Goal: Communication & Community: Answer question/provide support

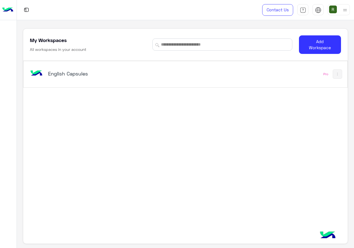
click at [144, 75] on h5 "English Capsules" at bounding box center [104, 73] width 113 height 7
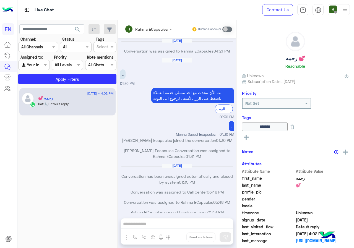
scroll to position [268, 0]
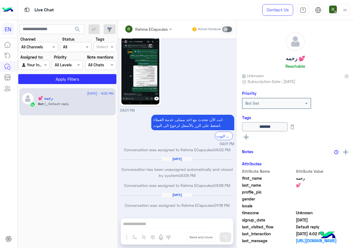
click at [50, 48] on div at bounding box center [38, 47] width 39 height 6
click at [47, 65] on div "WhatsApp" at bounding box center [38, 68] width 40 height 11
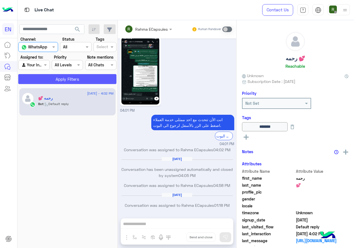
click at [49, 80] on button "Apply Filters" at bounding box center [67, 79] width 98 height 10
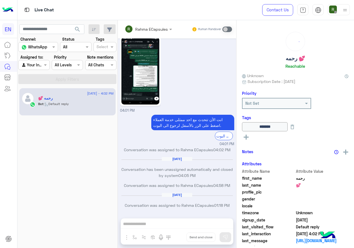
click at [39, 66] on div at bounding box center [34, 65] width 31 height 6
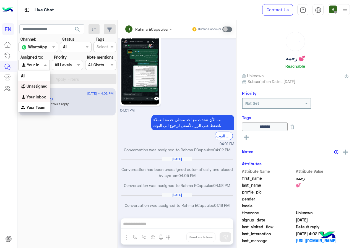
click at [44, 89] on div "Unassigned" at bounding box center [34, 86] width 32 height 11
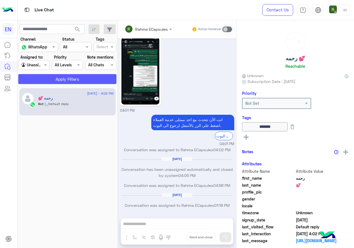
click at [50, 83] on button "Apply Filters" at bounding box center [67, 79] width 98 height 10
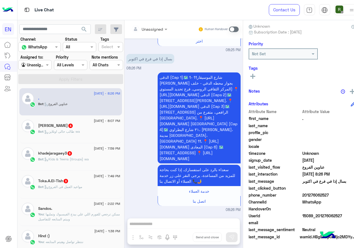
scroll to position [50, 0]
drag, startPoint x: 316, startPoint y: 197, endPoint x: 338, endPoint y: 199, distance: 21.5
click at [338, 199] on div "Attribute Name Attribute Value first_name . last_name profile_pic gender locale…" at bounding box center [302, 174] width 106 height 132
click at [328, 202] on span "WhatsApp" at bounding box center [328, 202] width 53 height 6
drag, startPoint x: 323, startPoint y: 194, endPoint x: 337, endPoint y: 194, distance: 14.4
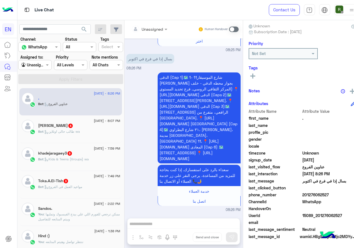
click at [337, 194] on span "201276062527" at bounding box center [328, 195] width 53 height 6
copy span "01276062527"
click at [161, 29] on div at bounding box center [150, 29] width 42 height 6
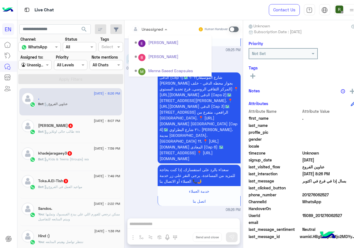
scroll to position [92, 0]
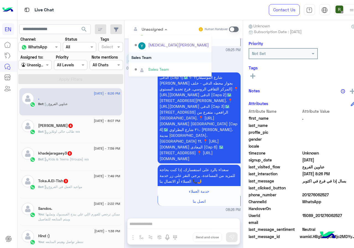
click at [168, 59] on div "Sales Team" at bounding box center [170, 57] width 83 height 10
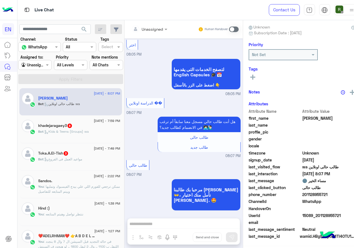
scroll to position [50, 0]
drag, startPoint x: 309, startPoint y: 194, endPoint x: 338, endPoint y: 198, distance: 29.3
click at [338, 198] on span "201128955721" at bounding box center [328, 195] width 53 height 6
copy span "01128955721"
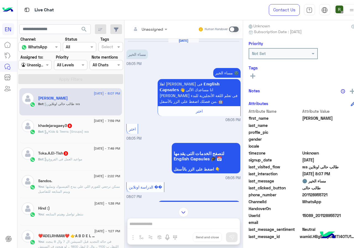
click at [238, 30] on span at bounding box center [234, 30] width 10 height 6
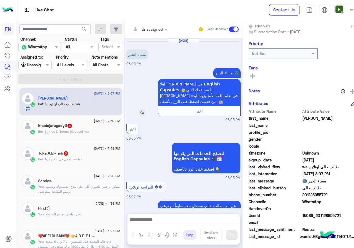
scroll to position [98, 0]
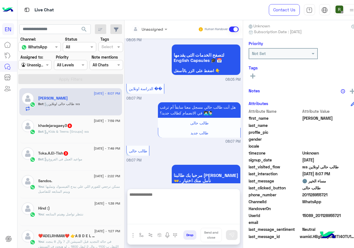
click at [177, 217] on textarea at bounding box center [184, 207] width 112 height 33
type textarea "**********"
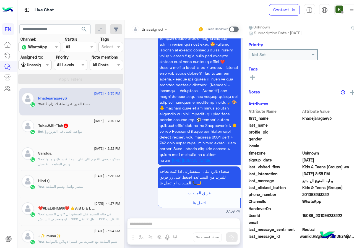
scroll to position [428, 0]
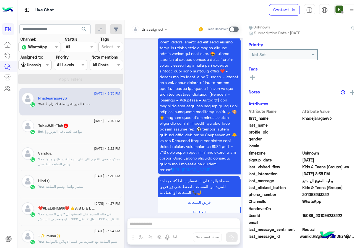
drag, startPoint x: 308, startPoint y: 194, endPoint x: 335, endPoint y: 193, distance: 26.8
click at [335, 193] on span "201093233222" at bounding box center [328, 195] width 53 height 6
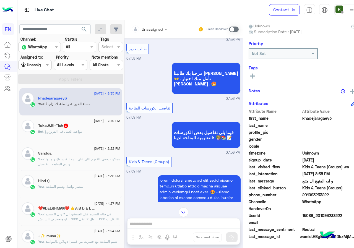
click at [152, 26] on input "text" at bounding box center [142, 29] width 22 height 6
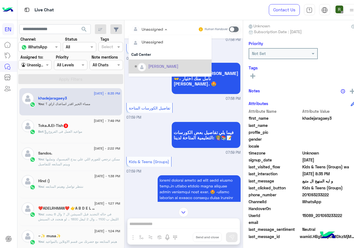
scroll to position [92, 0]
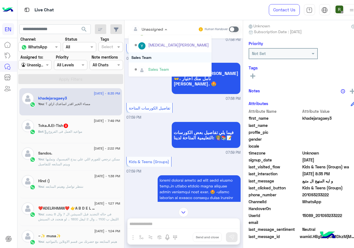
click at [164, 60] on div "Sales Team" at bounding box center [170, 57] width 83 height 10
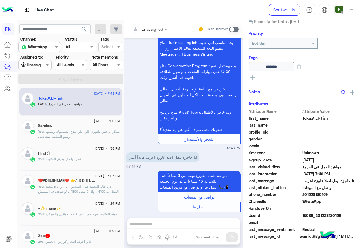
scroll to position [60, 0]
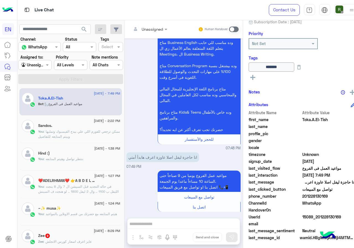
drag, startPoint x: 308, startPoint y: 195, endPoint x: 350, endPoint y: 195, distance: 41.2
click at [350, 195] on span "201228130169" at bounding box center [328, 196] width 53 height 6
copy span "01228130169"
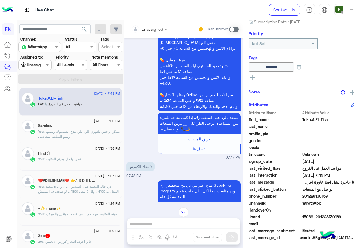
scroll to position [651, 0]
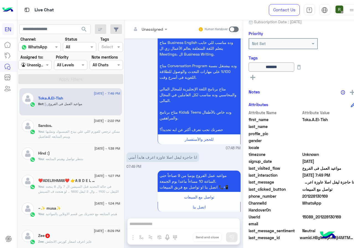
click at [188, 224] on div "Unassigned Human Handover [DATE] [PERSON_NAME] joined the conversation 04:13 PM…" at bounding box center [183, 135] width 118 height 230
click at [239, 25] on div "Human Handover" at bounding box center [218, 29] width 41 height 10
click at [238, 28] on span at bounding box center [234, 30] width 10 height 6
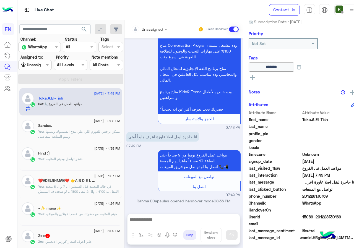
click at [154, 225] on div at bounding box center [184, 221] width 112 height 14
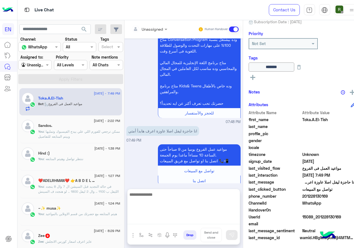
click at [156, 222] on textarea at bounding box center [184, 207] width 112 height 33
paste textarea "**********"
drag, startPoint x: 157, startPoint y: 194, endPoint x: 163, endPoint y: 193, distance: 6.1
click at [163, 193] on textarea "**********" at bounding box center [184, 207] width 112 height 33
type textarea "**********"
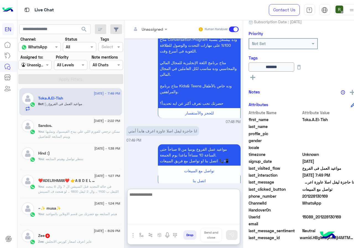
scroll to position [726, 0]
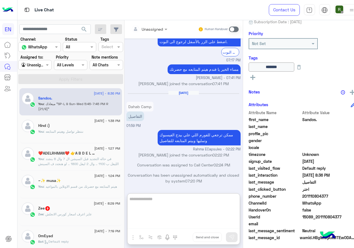
scroll to position [591, 0]
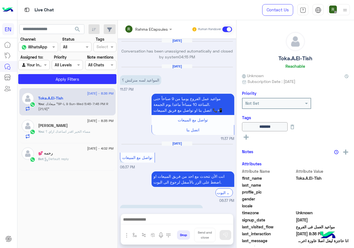
scroll to position [654, 0]
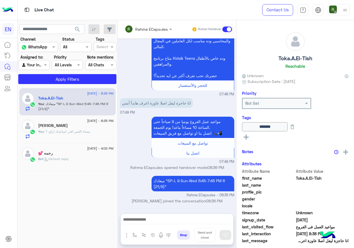
click at [153, 19] on div "Live Chat" at bounding box center [129, 10] width 225 height 20
click at [151, 25] on div "Rahma ECapsules" at bounding box center [146, 29] width 43 height 11
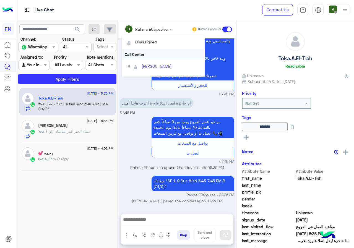
click at [150, 54] on div "Call Center" at bounding box center [163, 54] width 83 height 10
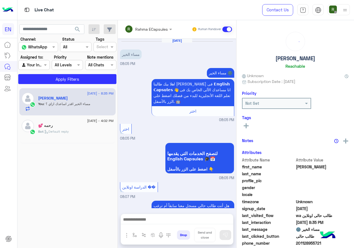
click at [135, 19] on div "Live Chat" at bounding box center [129, 10] width 225 height 20
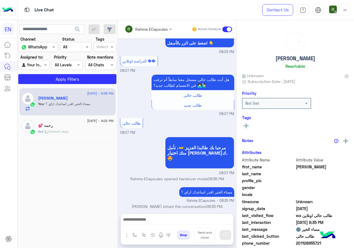
click at [141, 29] on input "text" at bounding box center [141, 29] width 32 height 6
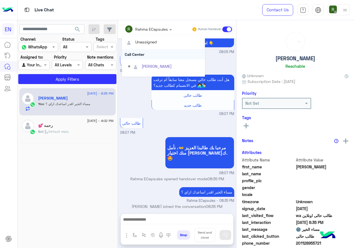
click at [146, 54] on div "Call Center" at bounding box center [163, 54] width 83 height 10
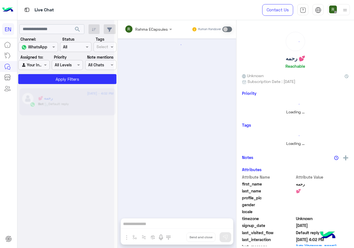
scroll to position [268, 0]
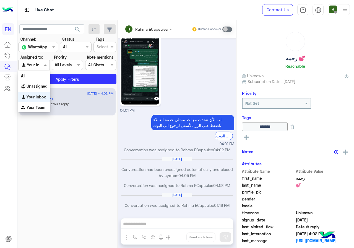
click at [41, 66] on div at bounding box center [34, 65] width 31 height 6
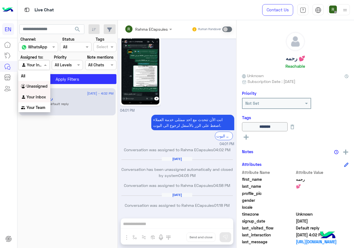
click at [40, 85] on b "Unassigned" at bounding box center [37, 86] width 21 height 5
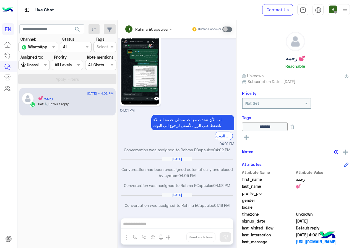
click at [82, 26] on button "search" at bounding box center [78, 30] width 14 height 12
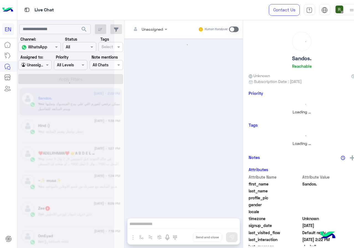
scroll to position [566, 0]
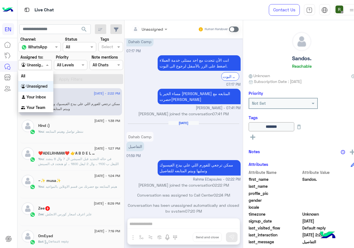
click at [43, 67] on div at bounding box center [35, 65] width 33 height 6
click at [46, 100] on div "Your Inbox" at bounding box center [35, 97] width 35 height 11
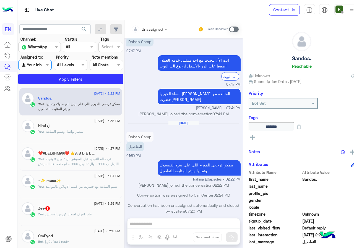
click at [56, 87] on div "10 September - 2:22 PM Sandos. You : ممكن ترجعي للفورم اللي علي بيدج الفيسبوك و…" at bounding box center [70, 168] width 107 height 164
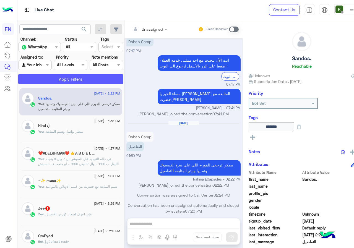
click at [58, 79] on button "Apply Filters" at bounding box center [70, 79] width 105 height 10
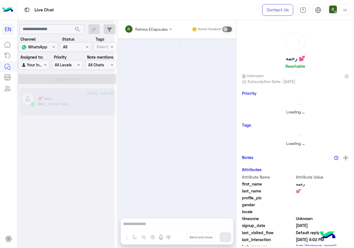
click at [38, 66] on div at bounding box center [34, 65] width 31 height 6
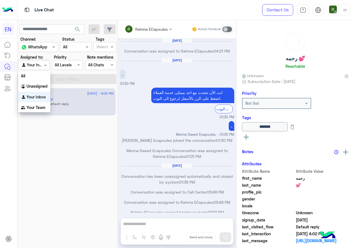
scroll to position [268, 0]
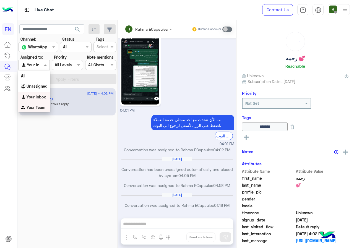
drag, startPoint x: 39, startPoint y: 105, endPoint x: 42, endPoint y: 93, distance: 12.5
click at [39, 105] on b "Your Team" at bounding box center [36, 107] width 19 height 5
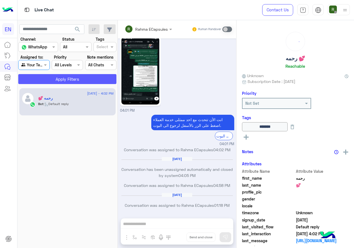
click at [51, 76] on button "Apply Filters" at bounding box center [67, 79] width 98 height 10
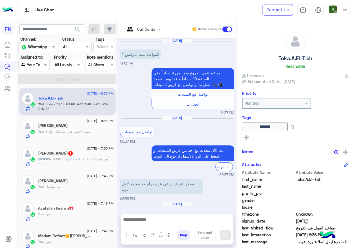
scroll to position [638, 0]
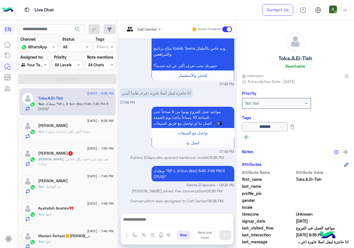
click at [85, 154] on div "Ahmed Bakr 2" at bounding box center [76, 154] width 76 height 6
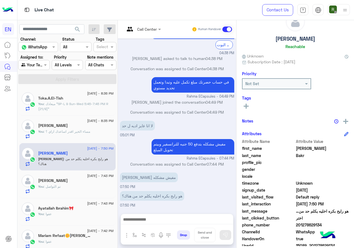
scroll to position [50, 0]
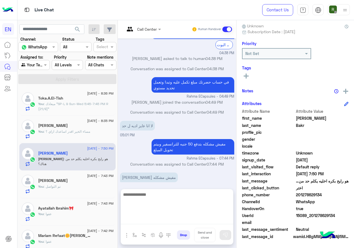
click at [164, 220] on textarea at bounding box center [177, 207] width 112 height 33
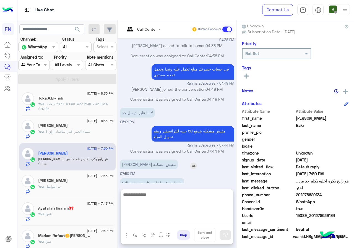
scroll to position [208, 0]
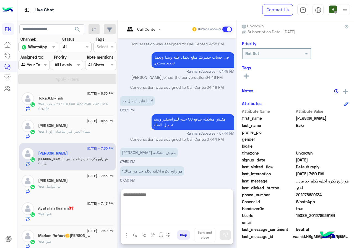
click at [169, 206] on textarea at bounding box center [177, 207] width 112 height 33
type textarea "**********"
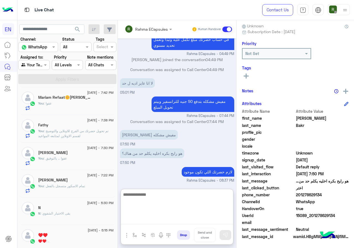
scroll to position [0, 0]
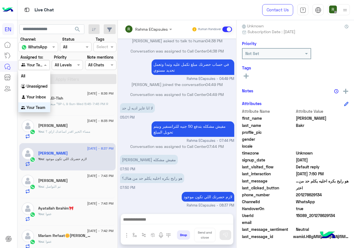
click at [40, 63] on div at bounding box center [34, 65] width 31 height 6
click at [40, 97] on b "Your Inbox" at bounding box center [36, 96] width 19 height 5
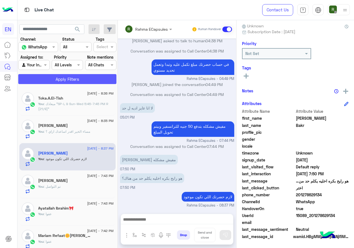
click at [49, 81] on button "Apply Filters" at bounding box center [67, 79] width 98 height 10
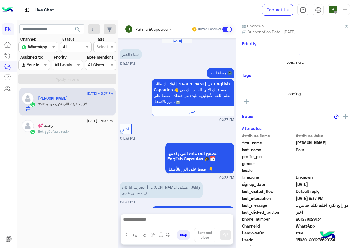
scroll to position [201, 0]
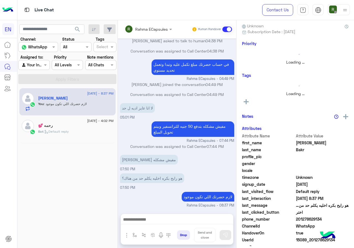
click at [142, 32] on div "Rahma ECapsules" at bounding box center [151, 29] width 33 height 6
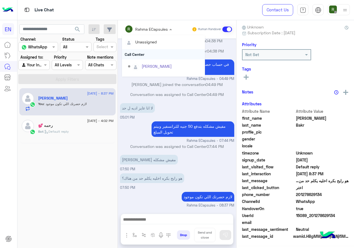
click at [142, 57] on div "Call Center" at bounding box center [163, 54] width 83 height 10
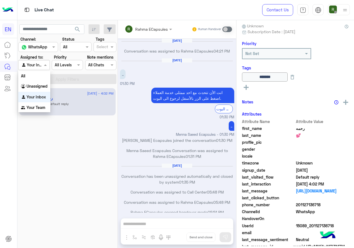
click at [36, 65] on div at bounding box center [34, 65] width 31 height 6
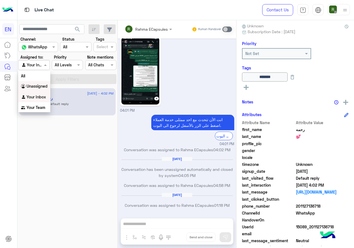
click at [38, 85] on b "Unassigned" at bounding box center [37, 86] width 21 height 5
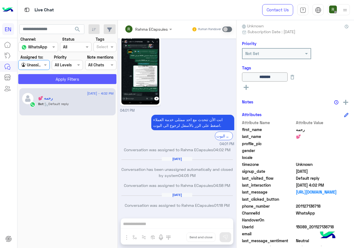
click at [54, 77] on button "Apply Filters" at bounding box center [67, 79] width 98 height 10
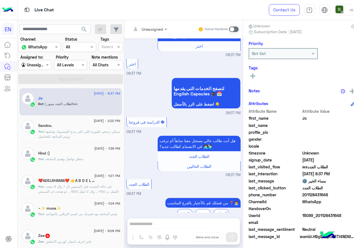
scroll to position [598, 0]
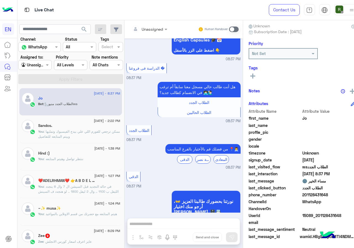
drag, startPoint x: 308, startPoint y: 194, endPoint x: 332, endPoint y: 197, distance: 24.7
click at [332, 197] on span "201128431648" at bounding box center [328, 195] width 53 height 6
copy span "01128431648"
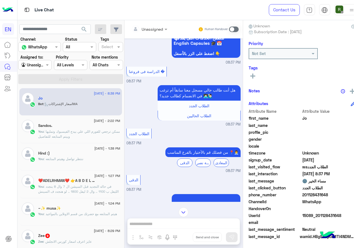
scroll to position [585, 0]
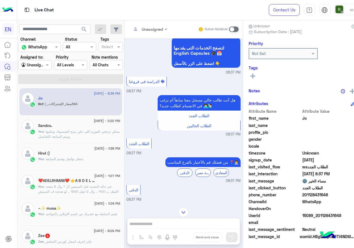
click at [163, 29] on div at bounding box center [150, 29] width 42 height 6
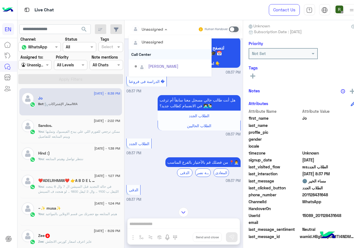
scroll to position [92, 0]
click at [162, 56] on div "Sales Team" at bounding box center [170, 57] width 83 height 10
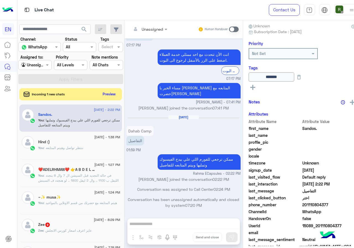
scroll to position [566, 0]
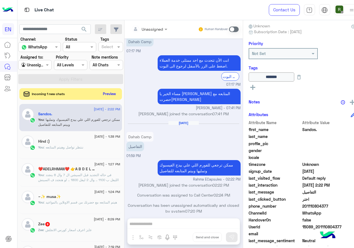
click at [113, 94] on button "Preview" at bounding box center [109, 93] width 17 height 7
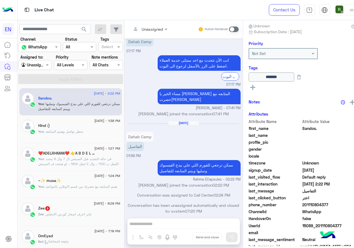
click at [37, 71] on section "Channel: Channel WhatsApp Status Channel All Tags Select Assigned to: Agent Fil…" at bounding box center [71, 60] width 98 height 48
click at [37, 68] on div "Agent Filter Unassigned" at bounding box center [34, 65] width 33 height 10
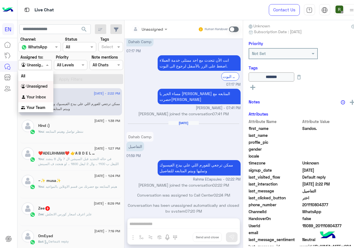
click at [41, 96] on b "Your Inbox" at bounding box center [36, 97] width 19 height 5
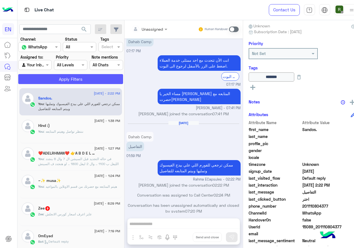
click at [57, 82] on button "Apply Filters" at bounding box center [70, 79] width 105 height 10
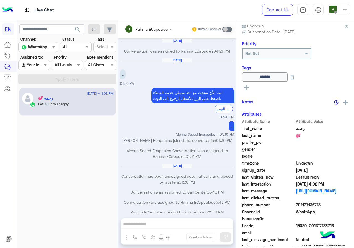
scroll to position [268, 0]
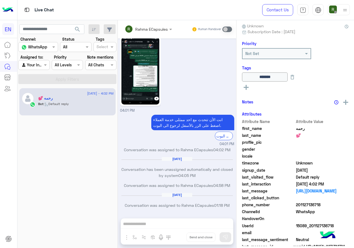
click at [30, 61] on div "Agent Filter Your Inbox" at bounding box center [33, 65] width 31 height 10
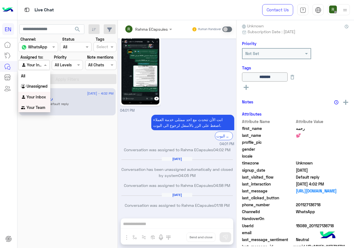
click at [35, 106] on b "Your Team" at bounding box center [36, 107] width 19 height 5
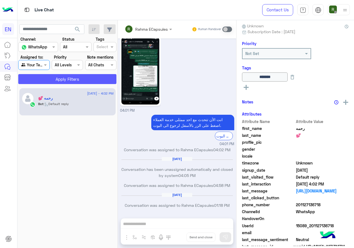
click at [45, 82] on button "Apply Filters" at bounding box center [67, 79] width 98 height 10
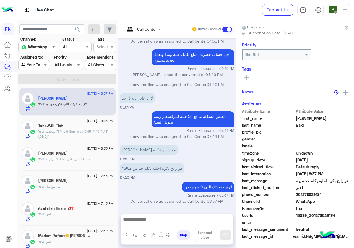
scroll to position [50, 0]
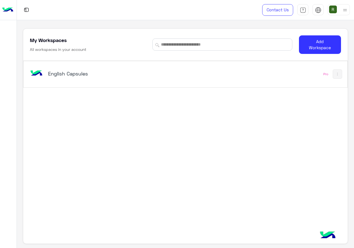
click at [124, 74] on h5 "English Capsules" at bounding box center [104, 73] width 113 height 7
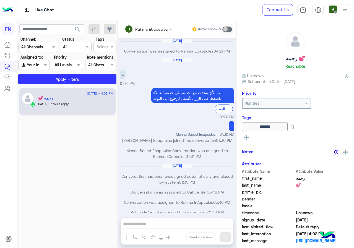
scroll to position [268, 0]
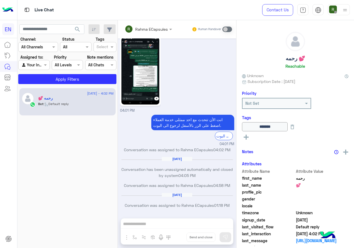
click at [40, 53] on section "Channel: Channel All Channels Status Channel All Tags Select Assigned to: Agent…" at bounding box center [68, 60] width 92 height 48
click at [41, 50] on input "text" at bounding box center [31, 47] width 20 height 6
click at [43, 74] on div "WhatsApp" at bounding box center [38, 68] width 40 height 11
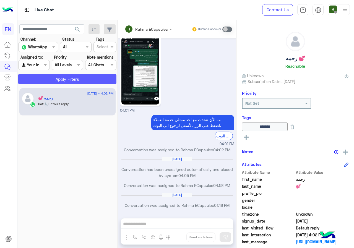
click at [45, 79] on button "Apply Filters" at bounding box center [67, 79] width 98 height 10
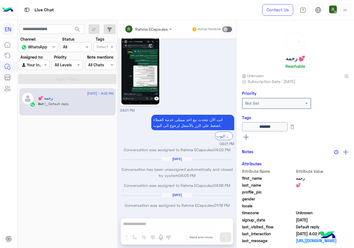
click at [34, 63] on input "text" at bounding box center [27, 65] width 13 height 6
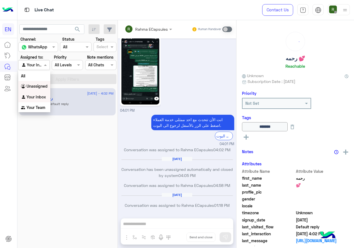
click at [40, 87] on b "Unassigned" at bounding box center [37, 86] width 21 height 5
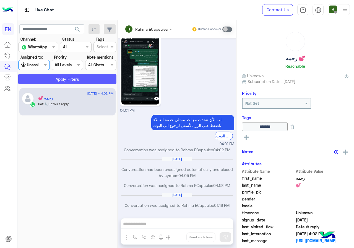
click at [49, 76] on button "Apply Filters" at bounding box center [67, 79] width 98 height 10
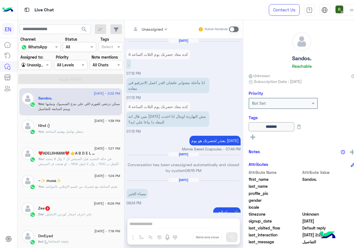
scroll to position [566, 0]
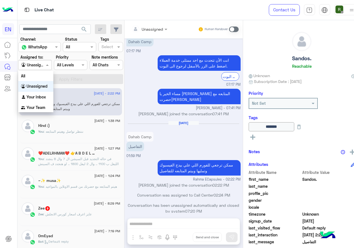
click at [25, 62] on input "text" at bounding box center [28, 65] width 15 height 6
click at [37, 109] on b "Your Team" at bounding box center [36, 107] width 19 height 5
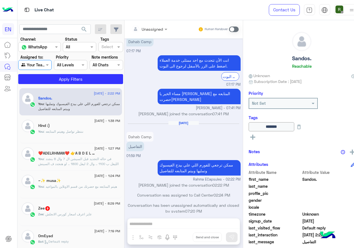
click at [44, 90] on div "10 September - 2:22 PM Sandos. You : ممكن ترجعي للفورم اللي علي بيدج الفيسبوك و…" at bounding box center [70, 102] width 103 height 28
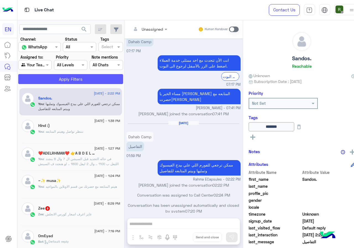
click at [46, 80] on button "Apply Filters" at bounding box center [70, 79] width 105 height 10
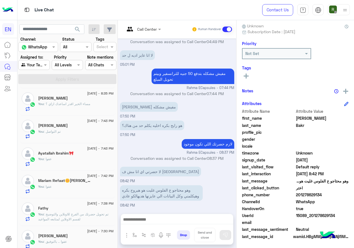
scroll to position [55, 0]
